Goal: Use online tool/utility: Utilize a website feature to perform a specific function

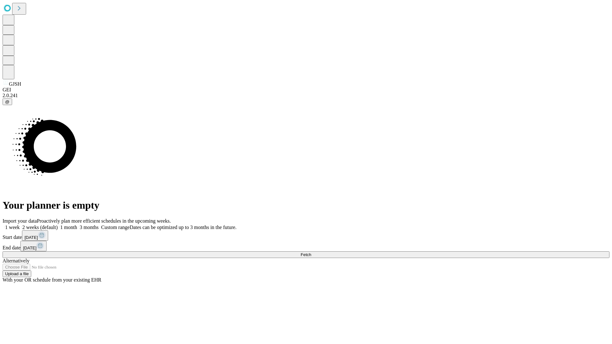
click at [311, 253] on span "Fetch" at bounding box center [306, 255] width 11 height 5
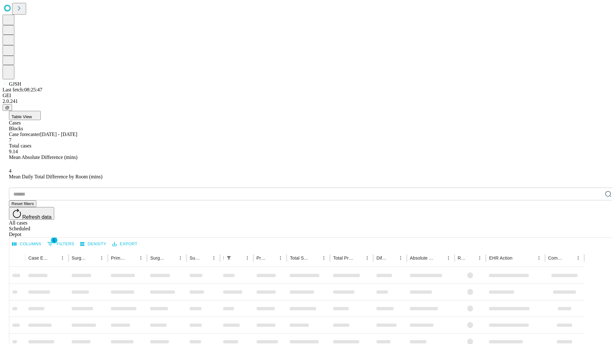
click at [32, 114] on span "Table View" at bounding box center [21, 116] width 20 height 5
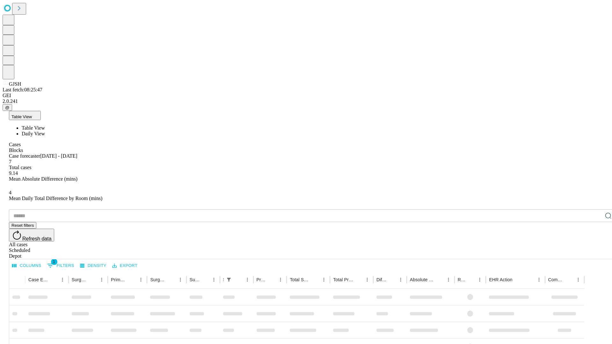
click at [45, 131] on span "Daily View" at bounding box center [33, 133] width 23 height 5
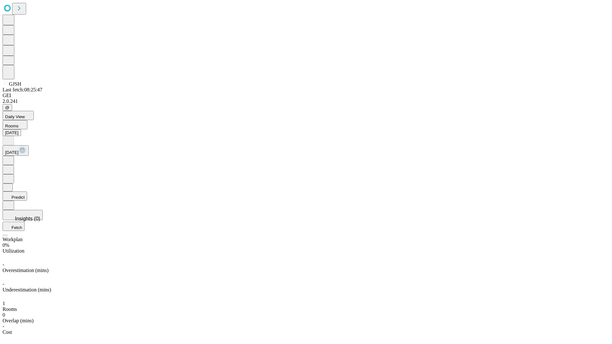
click at [27, 192] on button "Predict" at bounding box center [15, 196] width 25 height 9
